Goal: Information Seeking & Learning: Learn about a topic

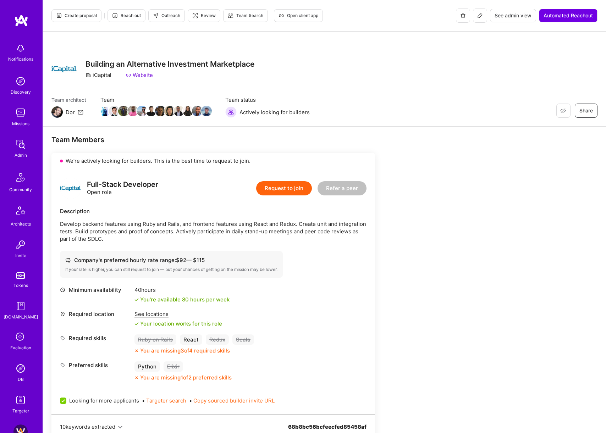
scroll to position [287, 0]
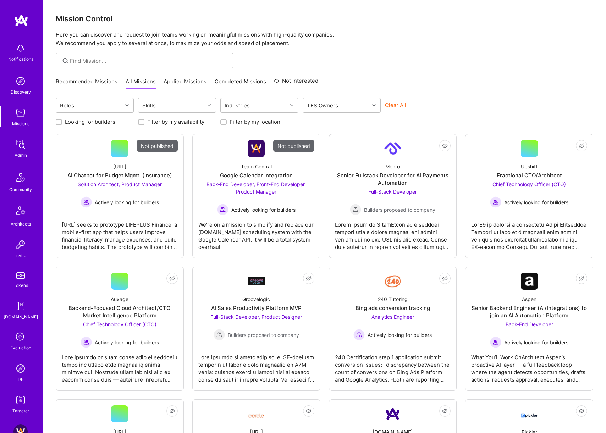
click at [398, 101] on button "Clear All" at bounding box center [395, 104] width 21 height 7
click at [352, 105] on div "TFS Owners" at bounding box center [336, 105] width 66 height 14
click at [337, 135] on div "Dor Groner" at bounding box center [342, 135] width 70 height 7
checkbox input "true"
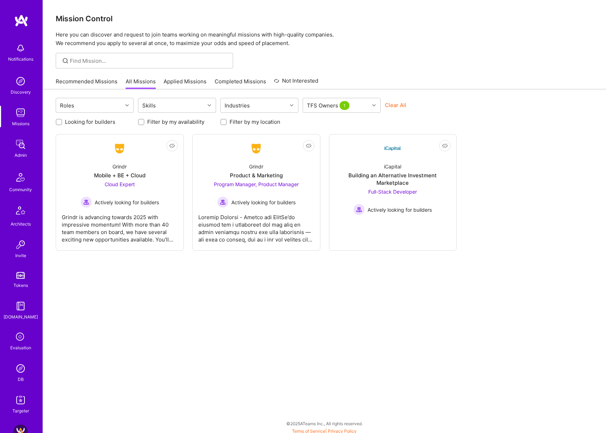
click at [460, 77] on div "Recommended Missions All Missions Applied Missions Completed Missions Not Inter…" at bounding box center [324, 81] width 537 height 15
click at [394, 170] on div "iCapital" at bounding box center [392, 166] width 17 height 7
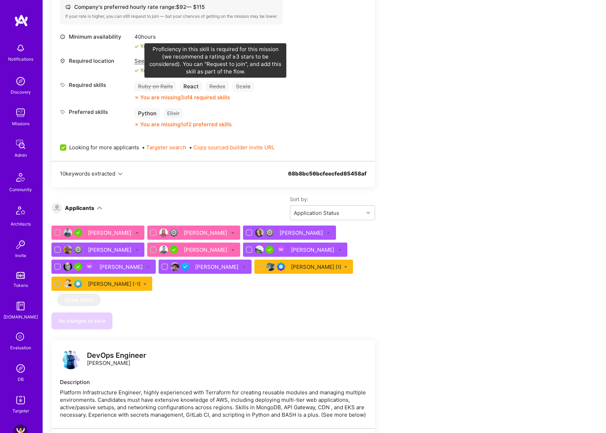
scroll to position [300, 0]
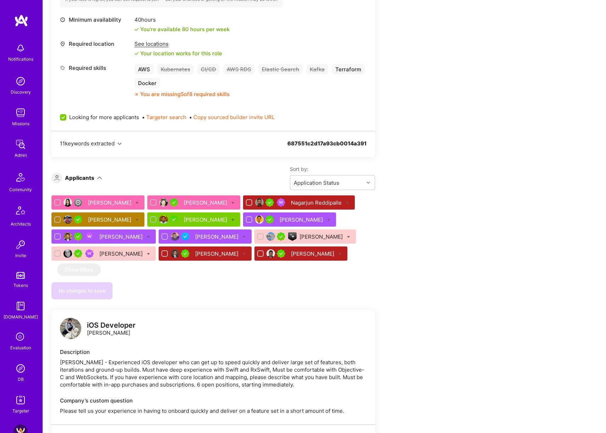
scroll to position [283, 0]
